Goal: Task Accomplishment & Management: Manage account settings

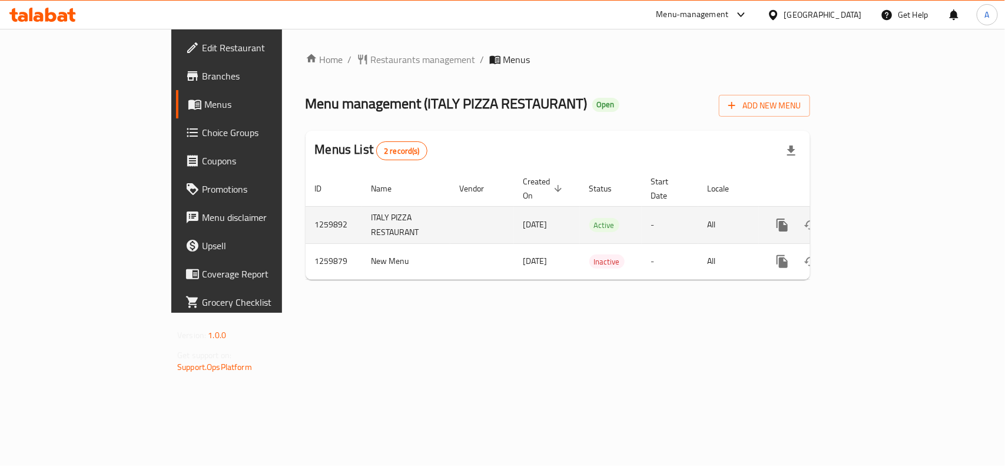
click at [882, 211] on link "enhanced table" at bounding box center [867, 225] width 28 height 28
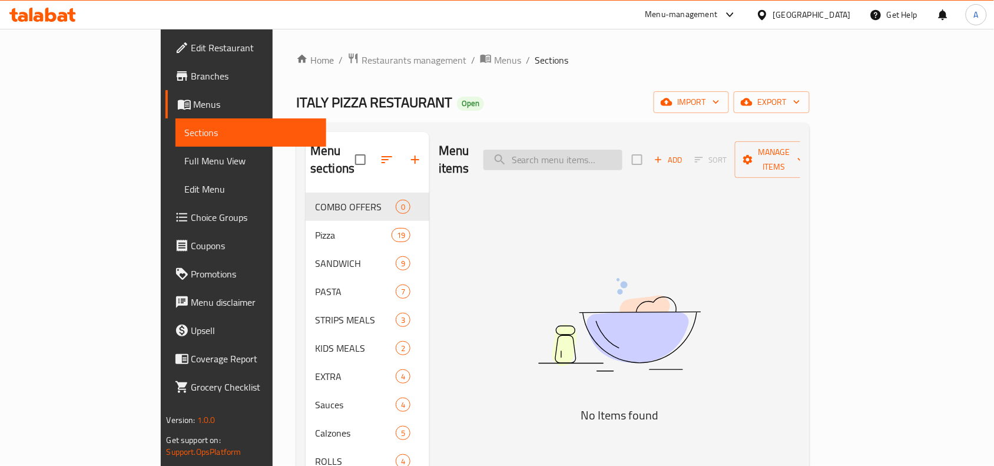
click at [597, 152] on input "search" at bounding box center [553, 160] width 139 height 21
paste input "Chicken Truffle"
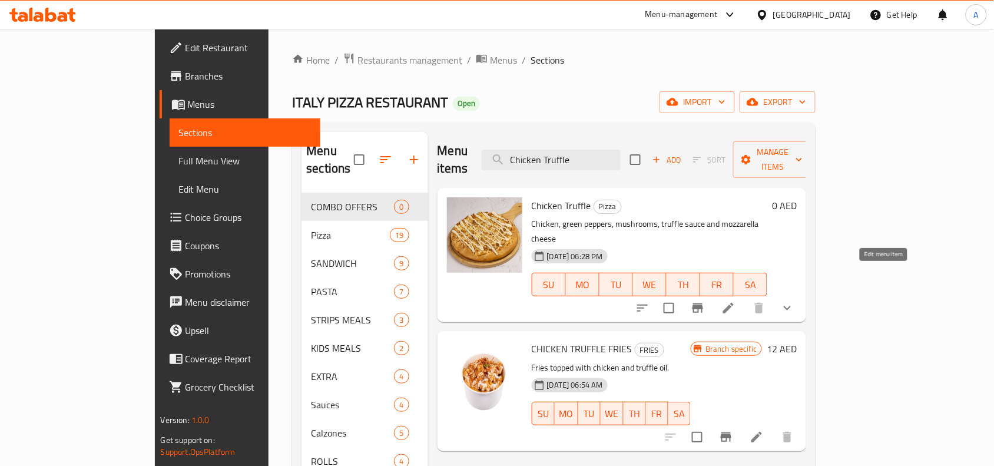
type input "Chicken Truffle"
click at [736, 301] on icon at bounding box center [729, 308] width 14 height 14
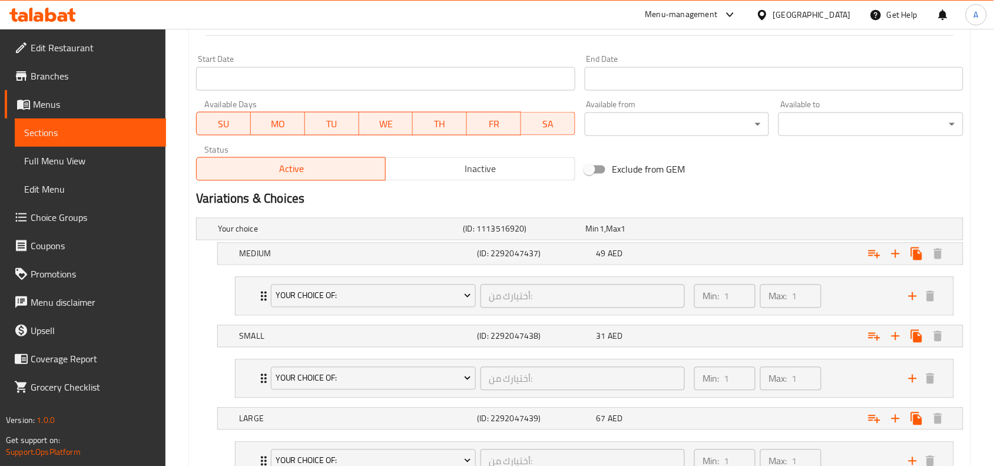
scroll to position [591, 0]
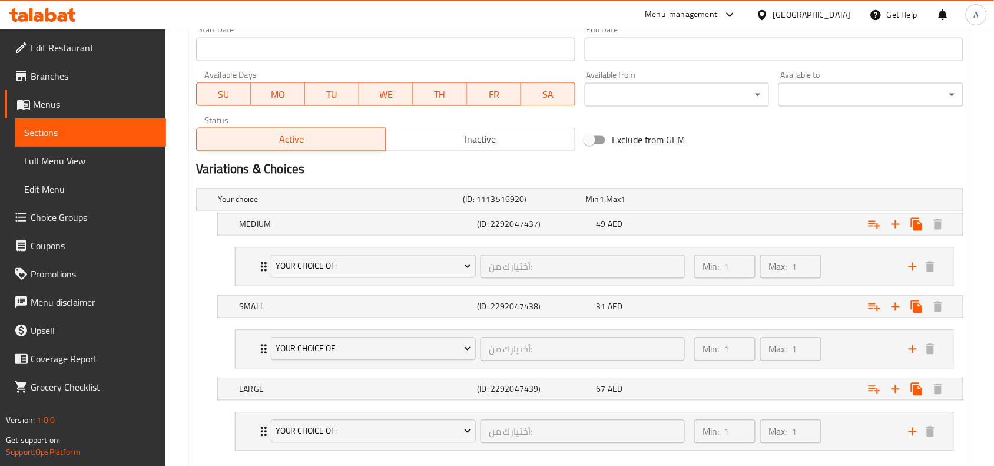
scroll to position [591, 0]
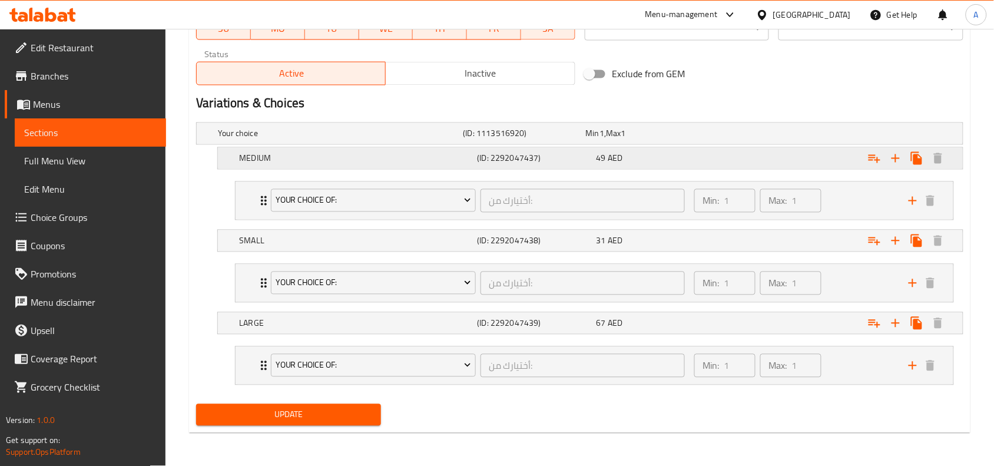
click at [690, 155] on div "49 AED" at bounding box center [654, 159] width 114 height 12
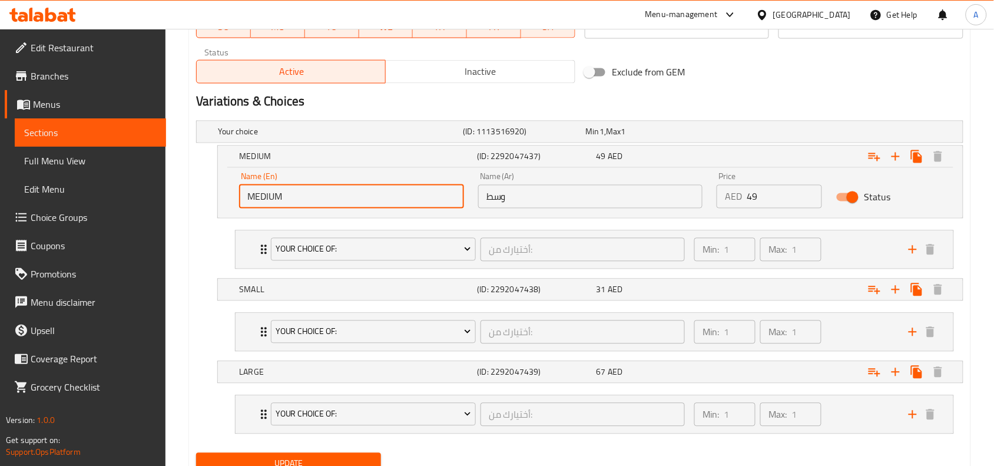
click at [299, 194] on input "MEDIUM" at bounding box center [351, 197] width 225 height 24
type input "Medium"
click at [846, 252] on div "Min: 1 ​ Max: 1 ​" at bounding box center [794, 250] width 214 height 38
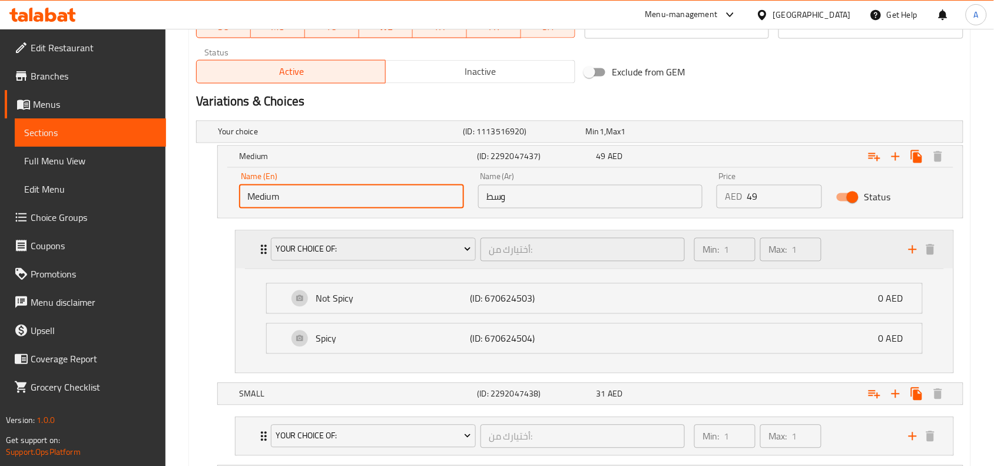
click at [846, 252] on div "Min: 1 ​ Max: 1 ​" at bounding box center [794, 250] width 214 height 38
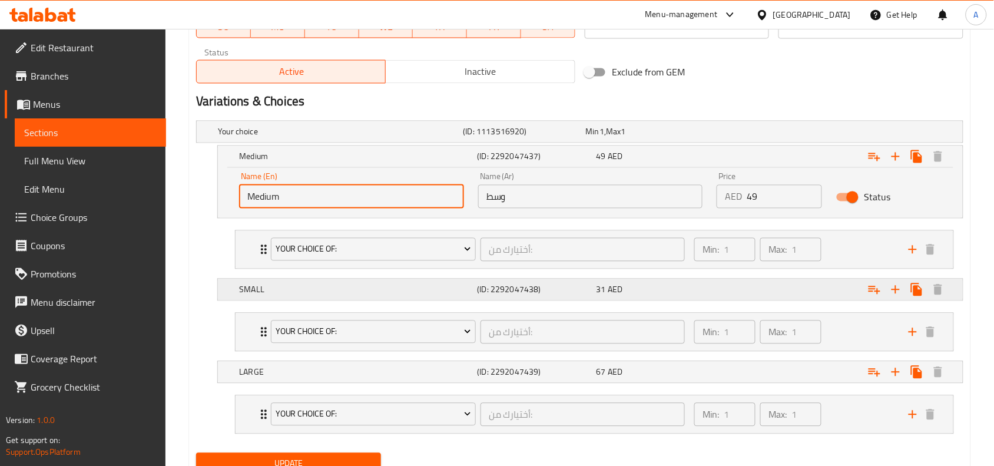
click at [692, 280] on div "SMALL (ID: 2292047438) 31 AED" at bounding box center [594, 290] width 714 height 26
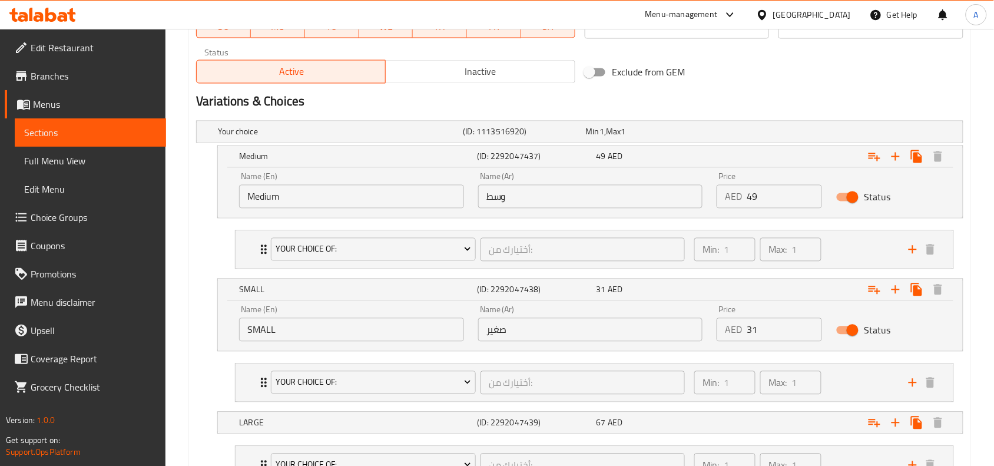
click at [351, 332] on input "SMALL" at bounding box center [351, 330] width 225 height 24
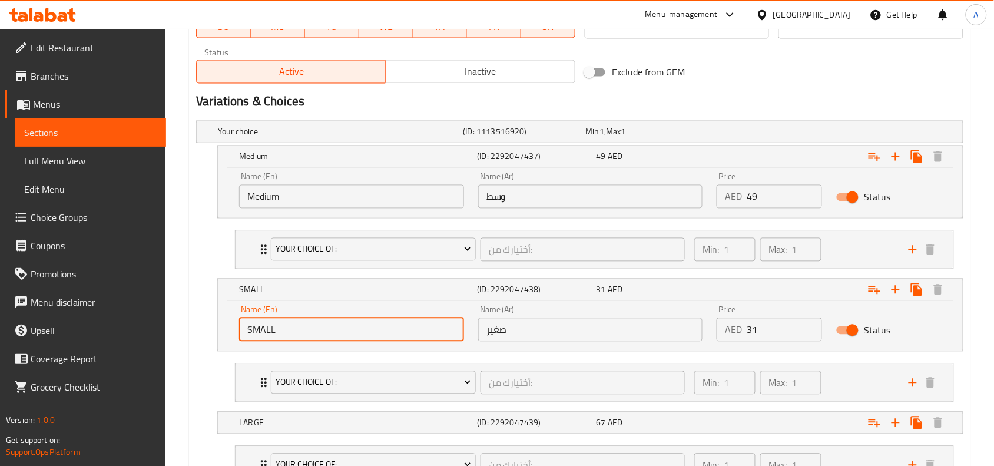
click at [351, 332] on input "SMALL" at bounding box center [351, 330] width 225 height 24
type input "Small"
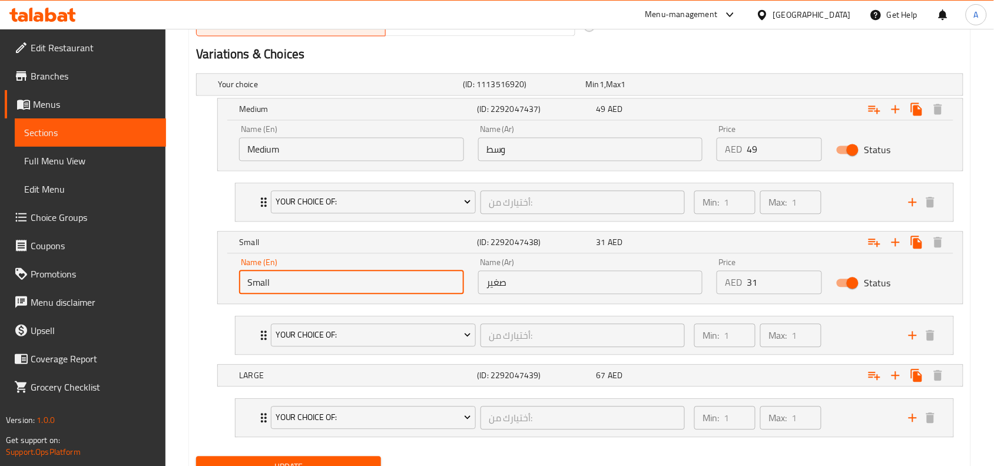
scroll to position [692, 0]
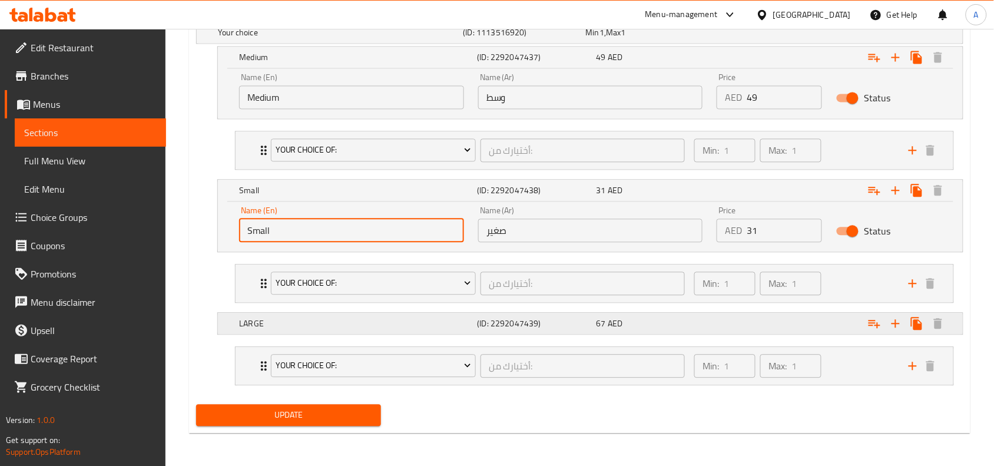
click at [757, 331] on div "Expand" at bounding box center [832, 323] width 238 height 26
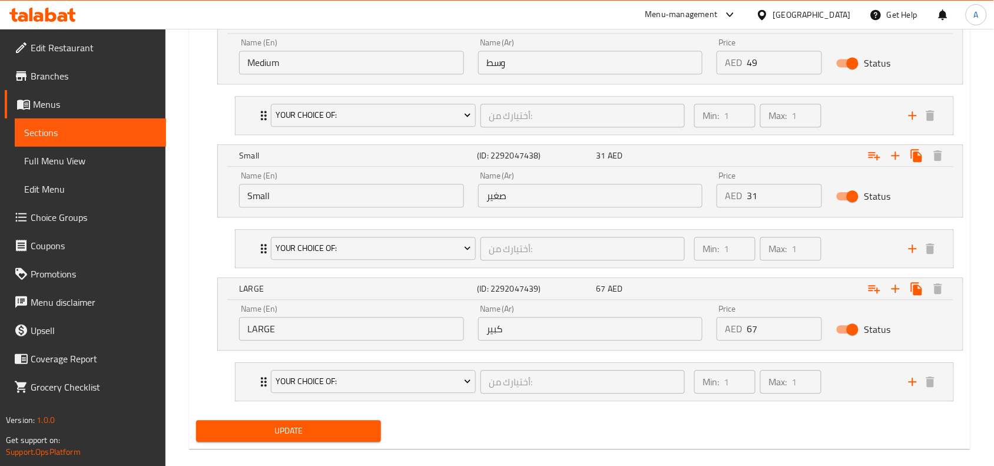
scroll to position [743, 0]
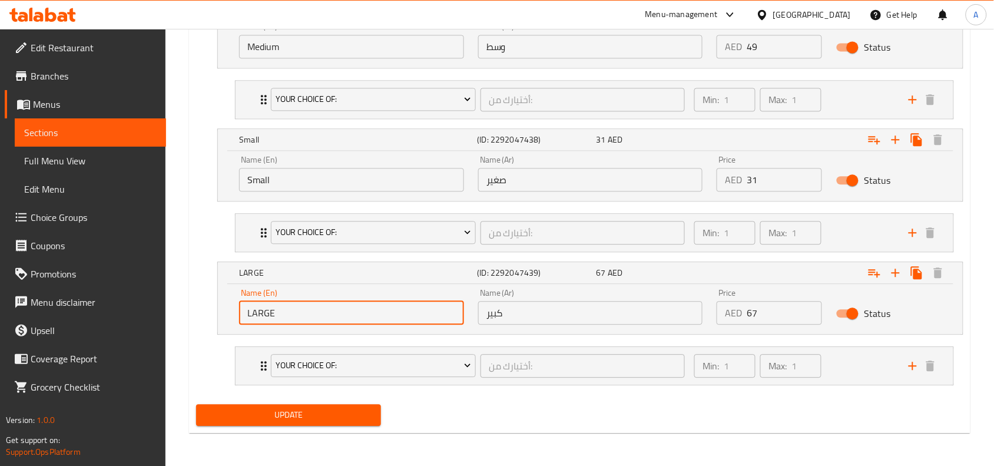
click at [389, 310] on input "LARGE" at bounding box center [351, 313] width 225 height 24
type input "Large"
click at [310, 413] on span "Update" at bounding box center [289, 415] width 166 height 15
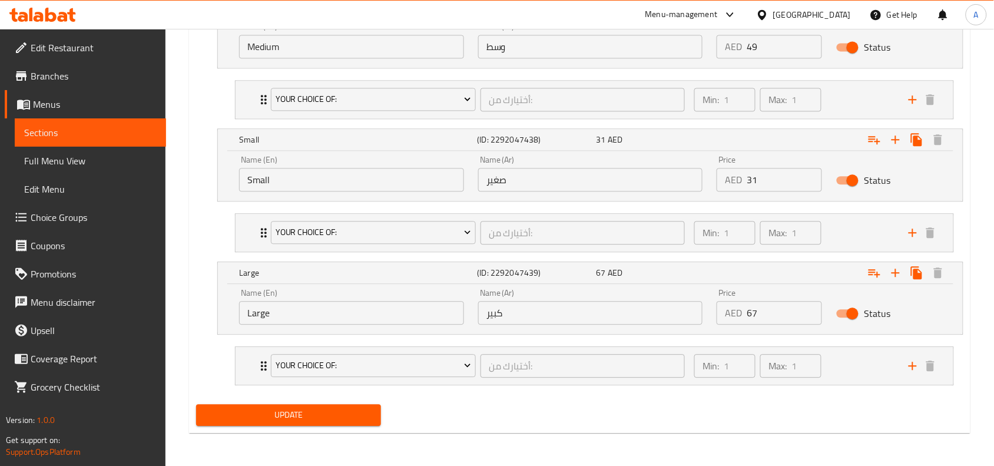
click at [517, 419] on div "Update" at bounding box center [579, 414] width 777 height 31
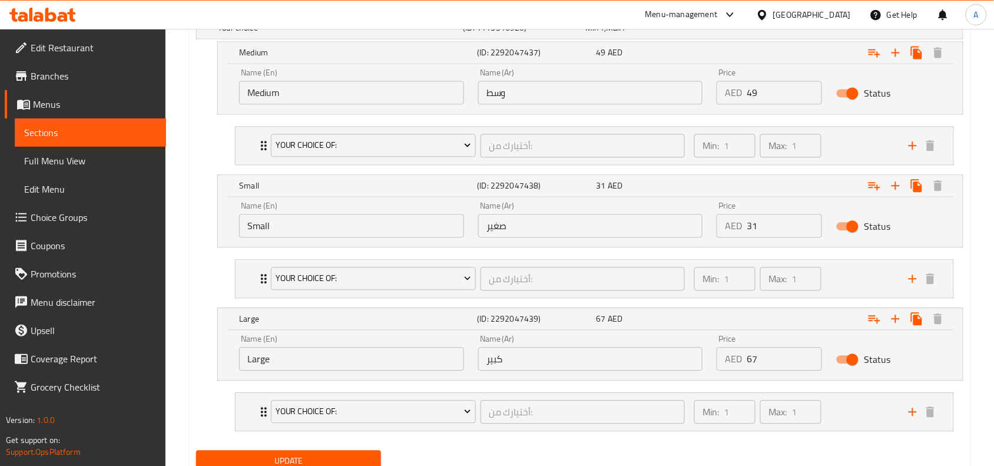
scroll to position [669, 0]
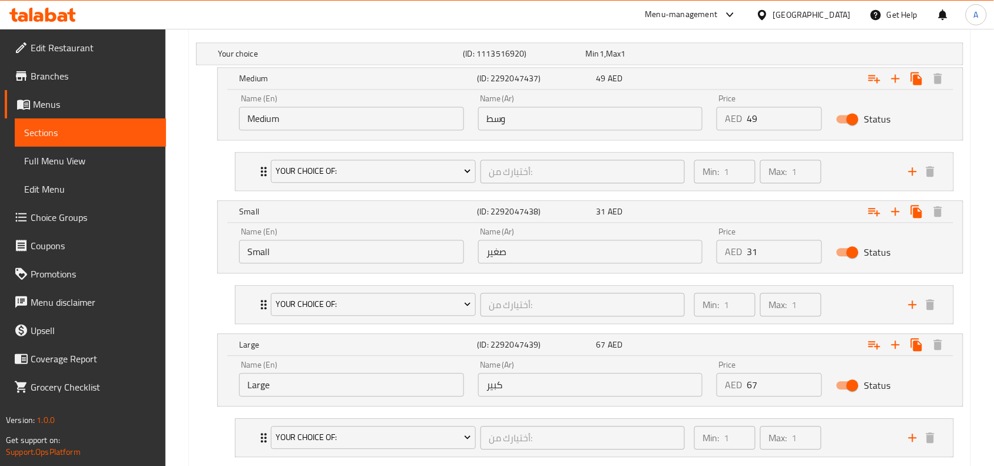
drag, startPoint x: 240, startPoint y: 211, endPoint x: 222, endPoint y: 165, distance: 49.2
click at [222, 165] on div "Your choice (ID: 1113516920) Min 1 , Max 1 Name (En) Your choice Name (En) Name…" at bounding box center [579, 255] width 777 height 434
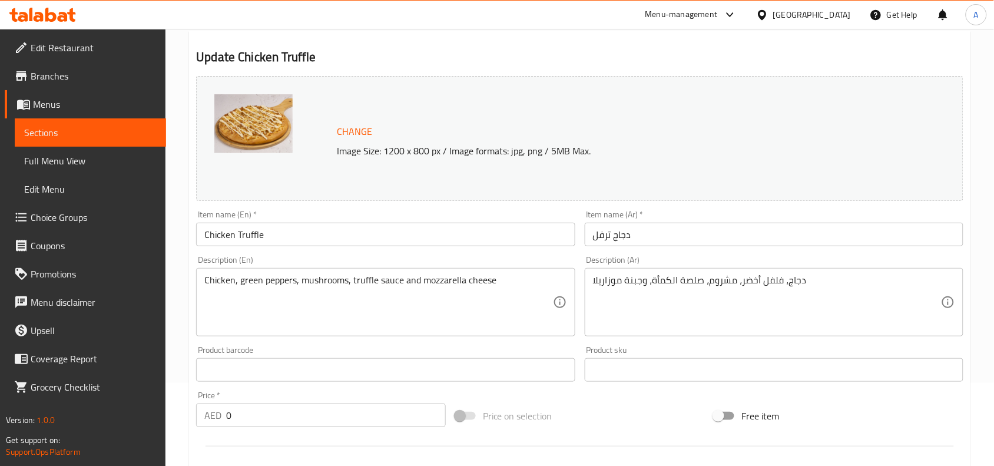
scroll to position [0, 0]
